Goal: Transaction & Acquisition: Purchase product/service

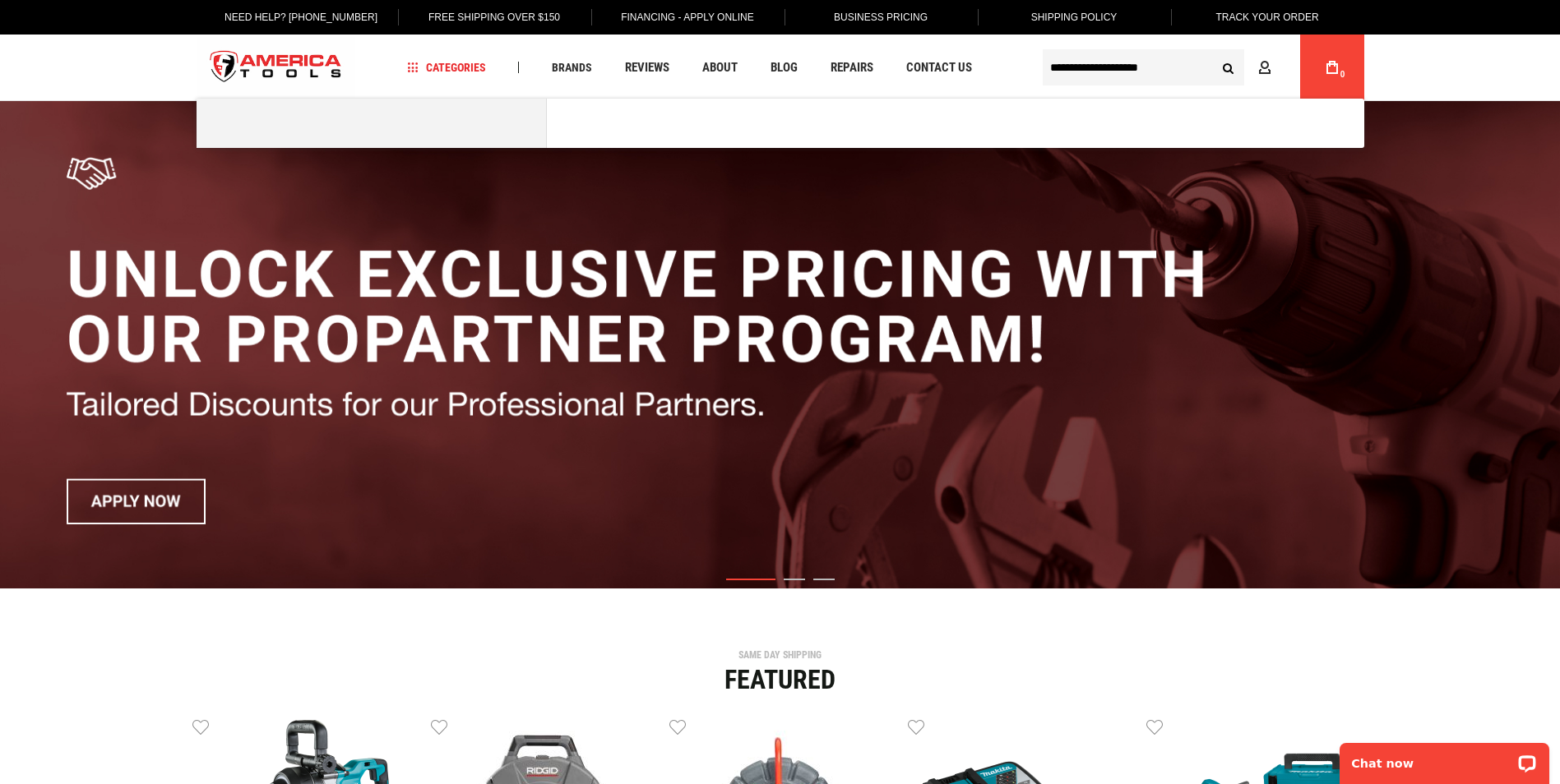
type input "**********"
click at [1212, 52] on button "Search" at bounding box center [1228, 67] width 31 height 31
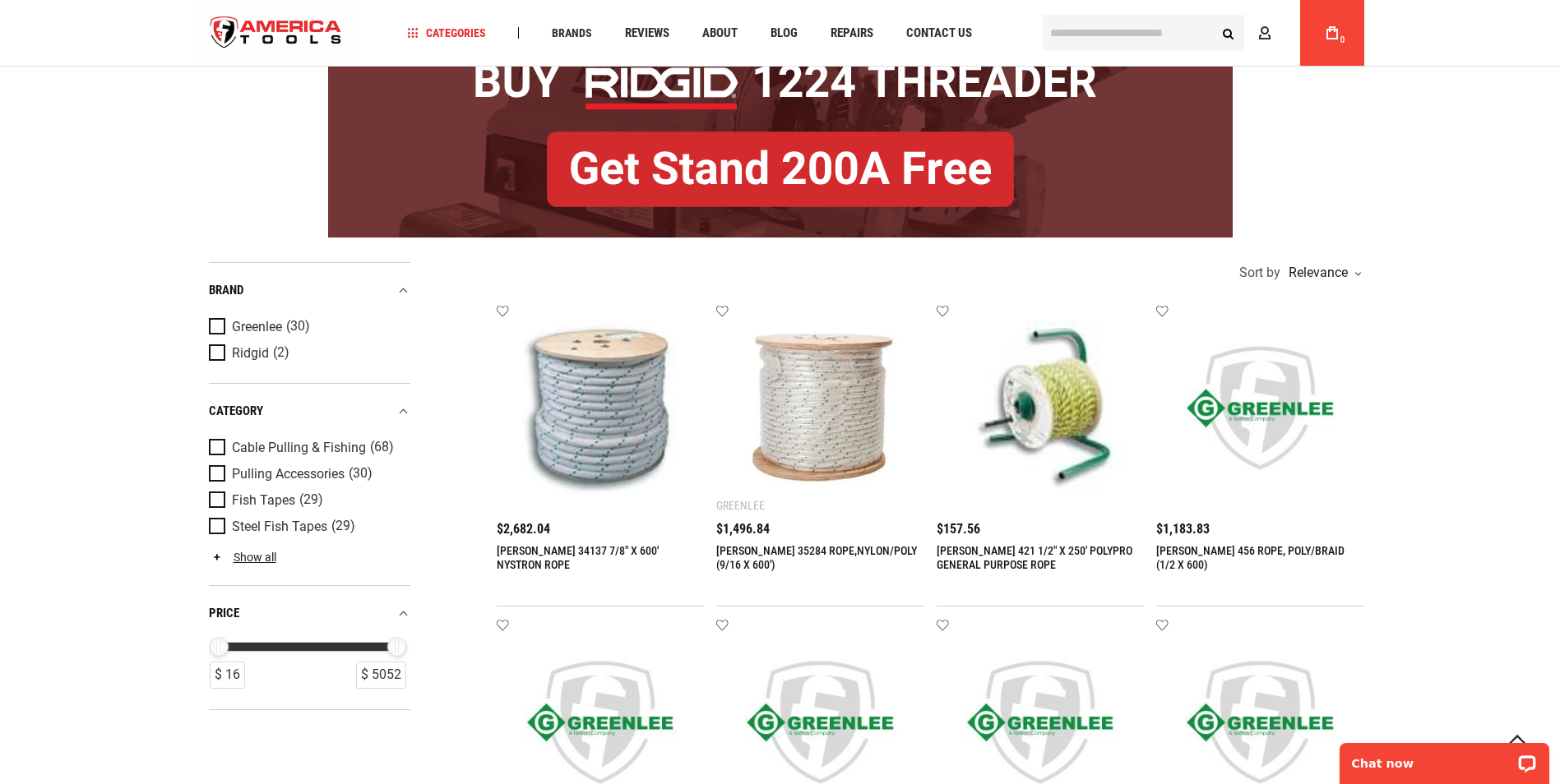
click at [626, 396] on img at bounding box center [600, 407] width 175 height 175
click at [637, 346] on img at bounding box center [600, 407] width 175 height 175
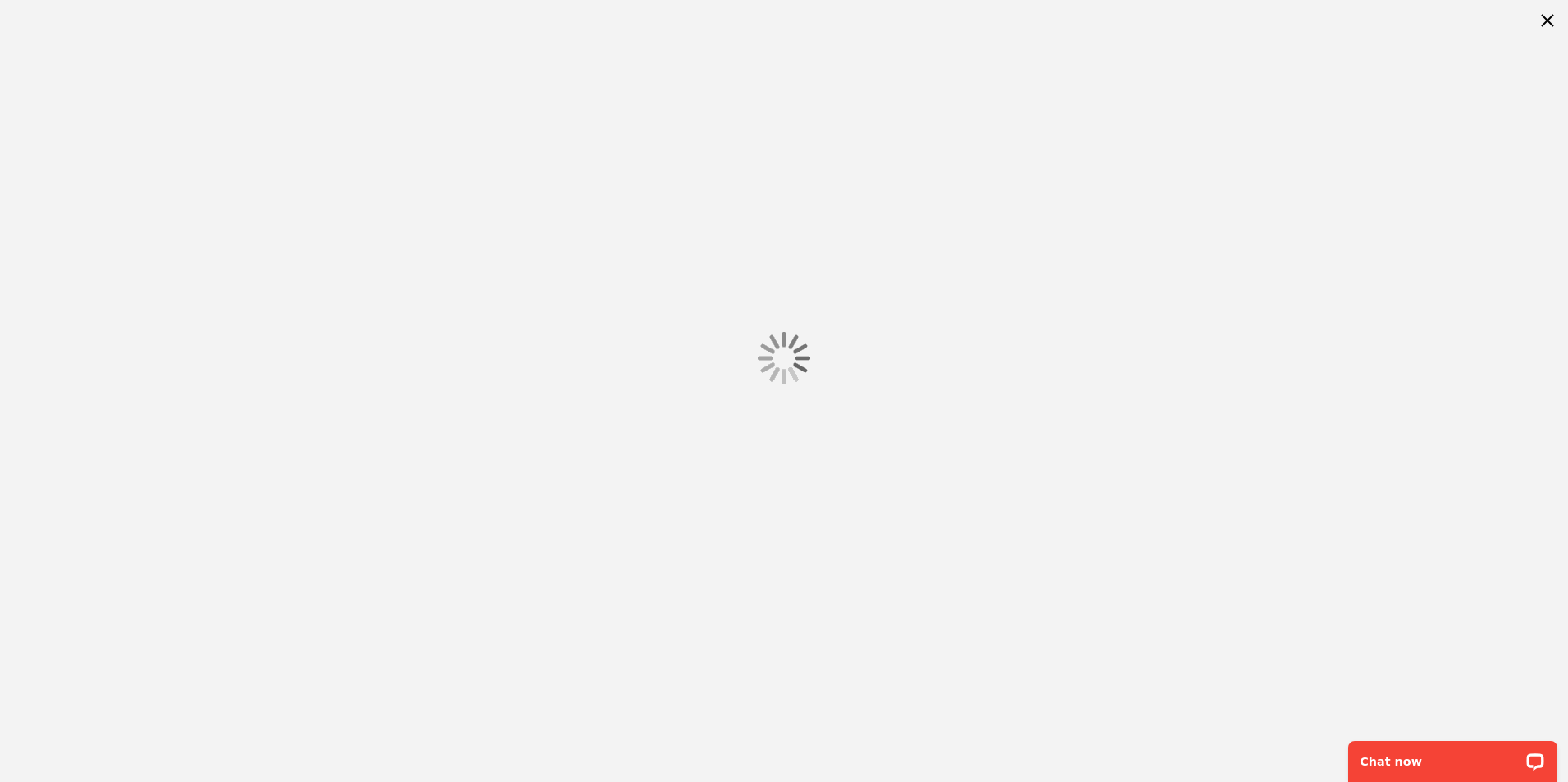
click at [562, 148] on div at bounding box center [784, 358] width 1568 height 716
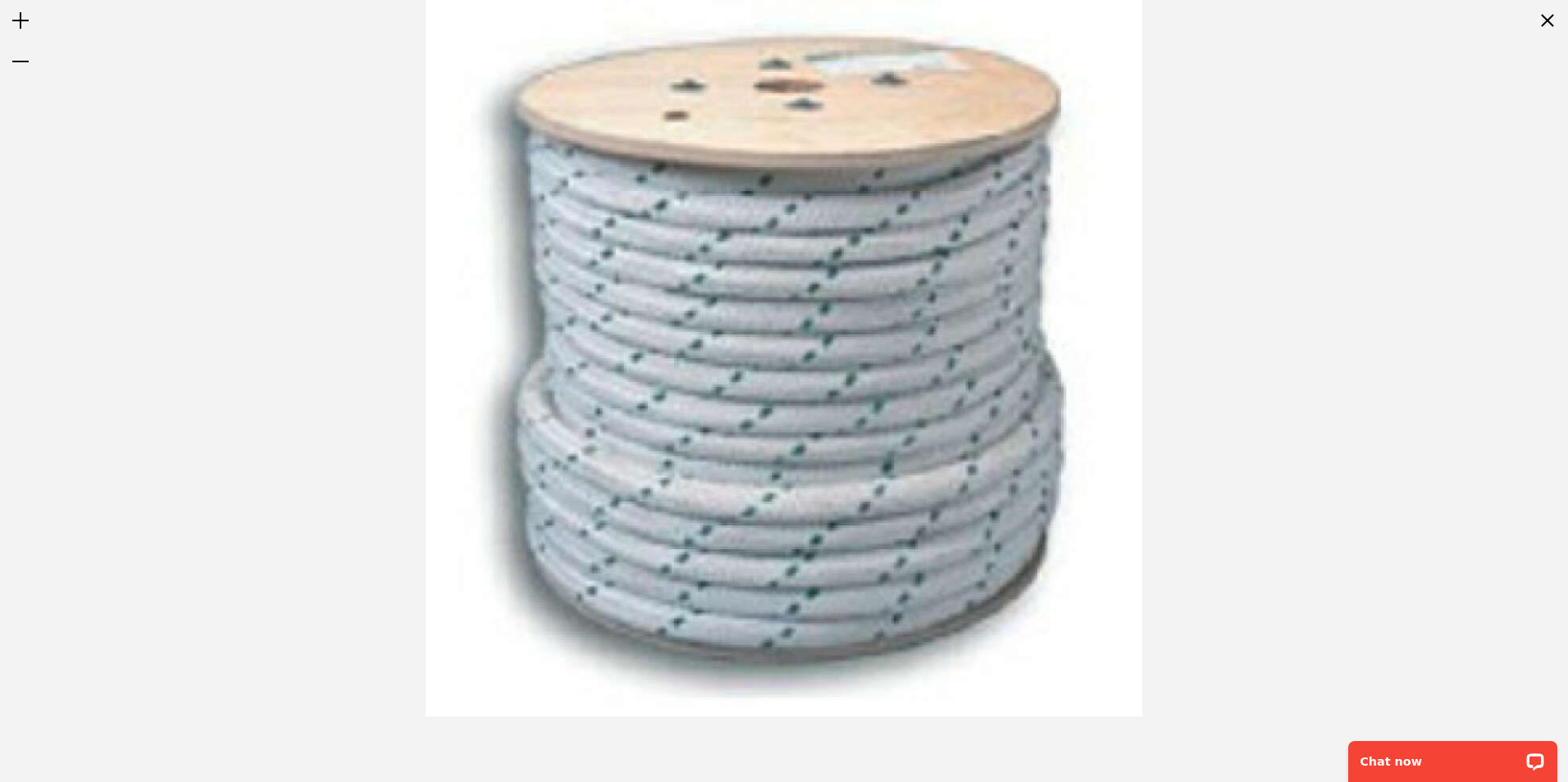
click at [958, 101] on img at bounding box center [783, 358] width 717 height 716
